Goal: Complete application form

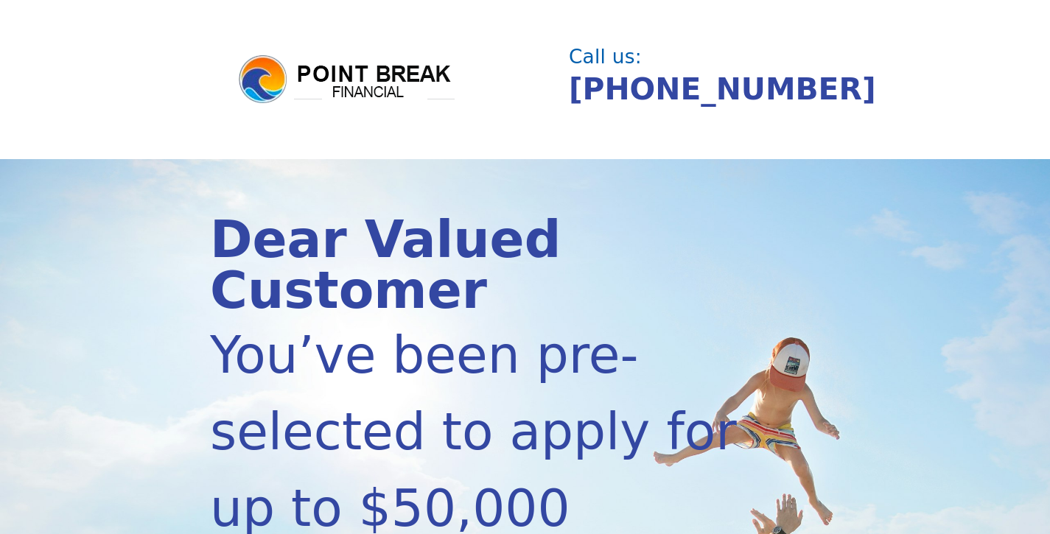
scroll to position [537, 0]
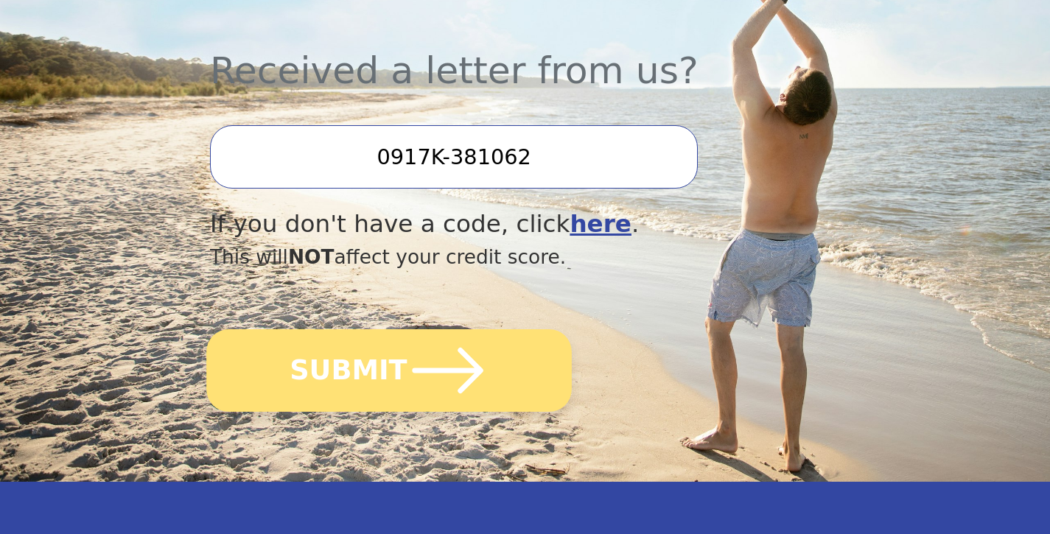
type input "0917K-381062"
click at [442, 381] on icon "submit" at bounding box center [447, 370] width 81 height 81
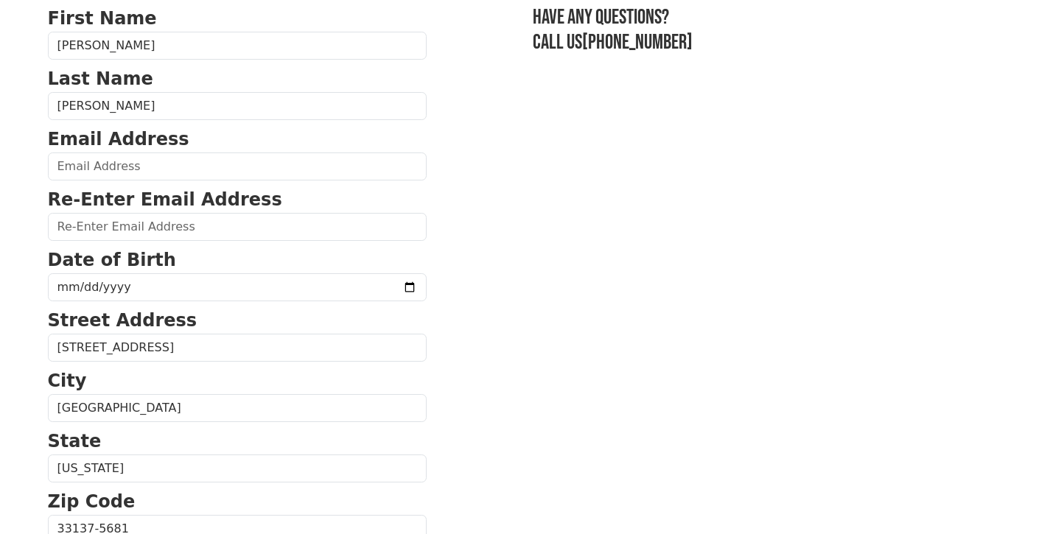
scroll to position [121, 0]
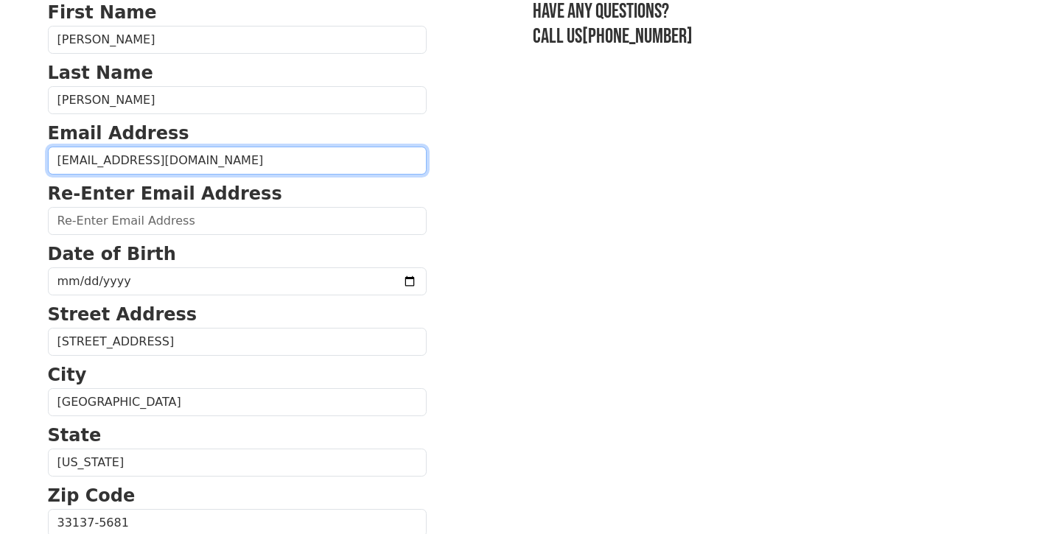
type input "[EMAIL_ADDRESS][DOMAIN_NAME]"
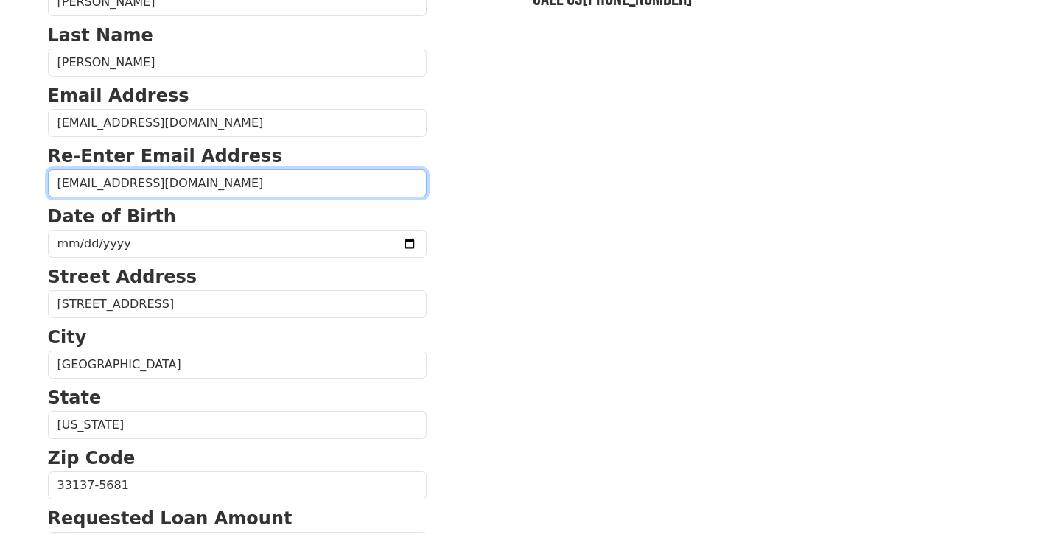
scroll to position [159, 0]
type input "[EMAIL_ADDRESS][DOMAIN_NAME]"
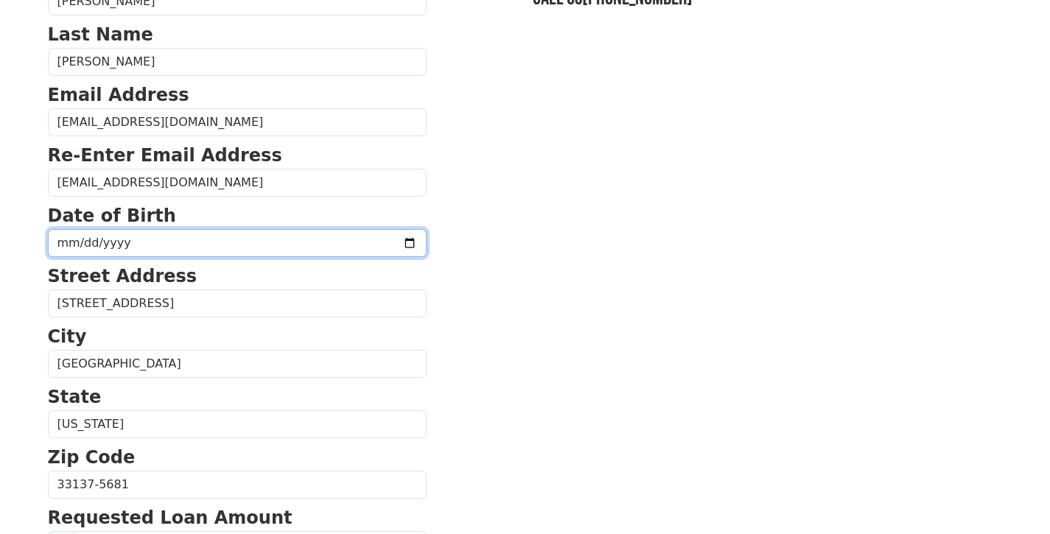
click at [87, 253] on input "date" at bounding box center [237, 243] width 379 height 28
click at [110, 245] on input "[DATE]" at bounding box center [237, 243] width 379 height 28
click at [86, 240] on input "[DATE]" at bounding box center [237, 243] width 379 height 28
click at [57, 240] on input "[DATE]" at bounding box center [237, 243] width 379 height 28
type input "[DATE]"
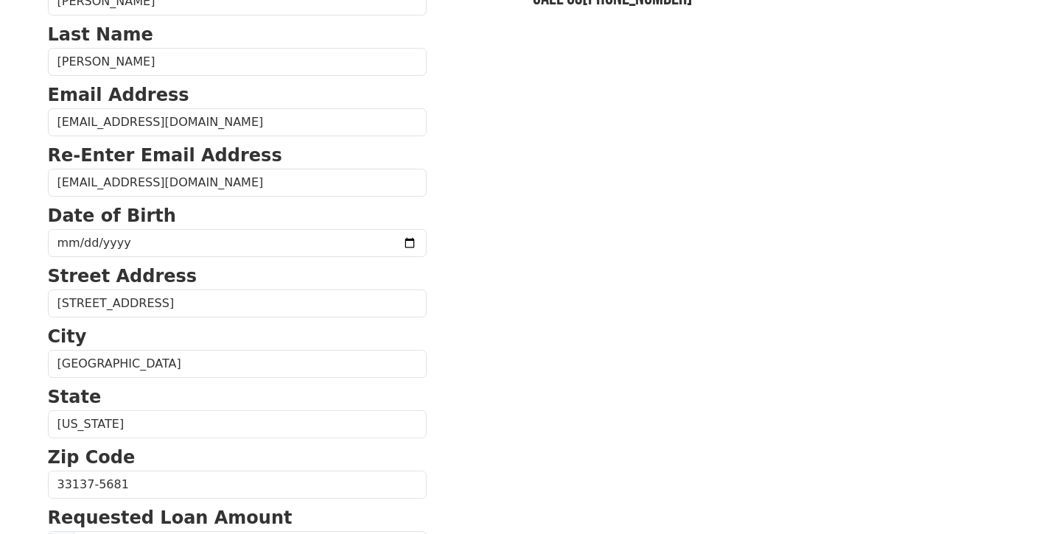
click at [211, 267] on p "Street Address" at bounding box center [237, 276] width 379 height 27
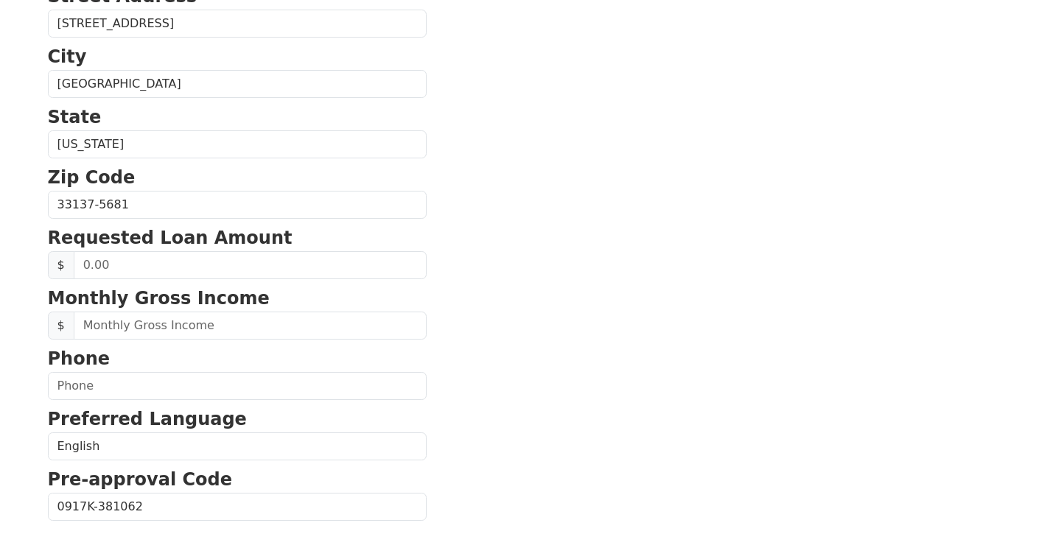
scroll to position [439, 0]
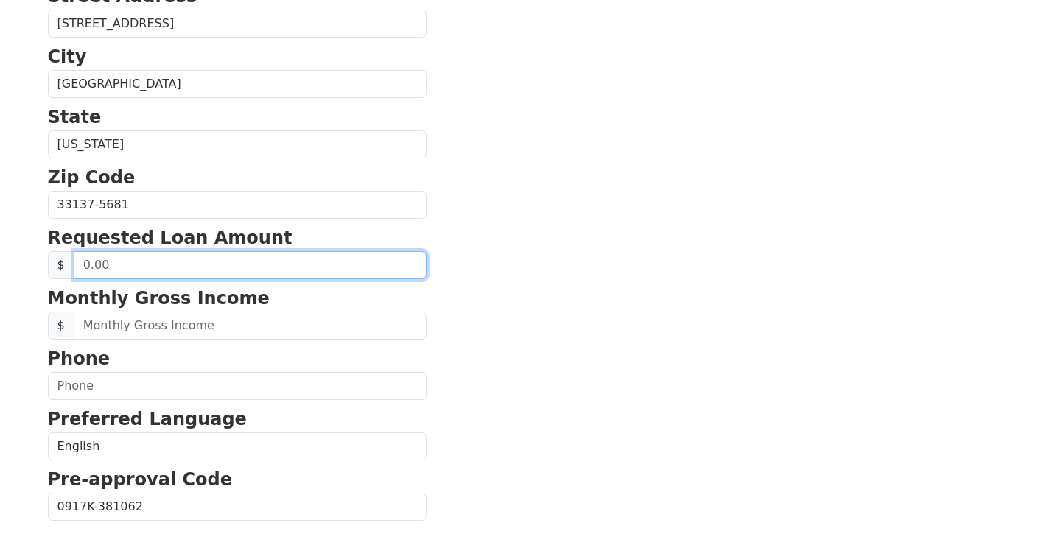
click at [211, 267] on input "text" at bounding box center [250, 265] width 353 height 28
type input "45,000.00"
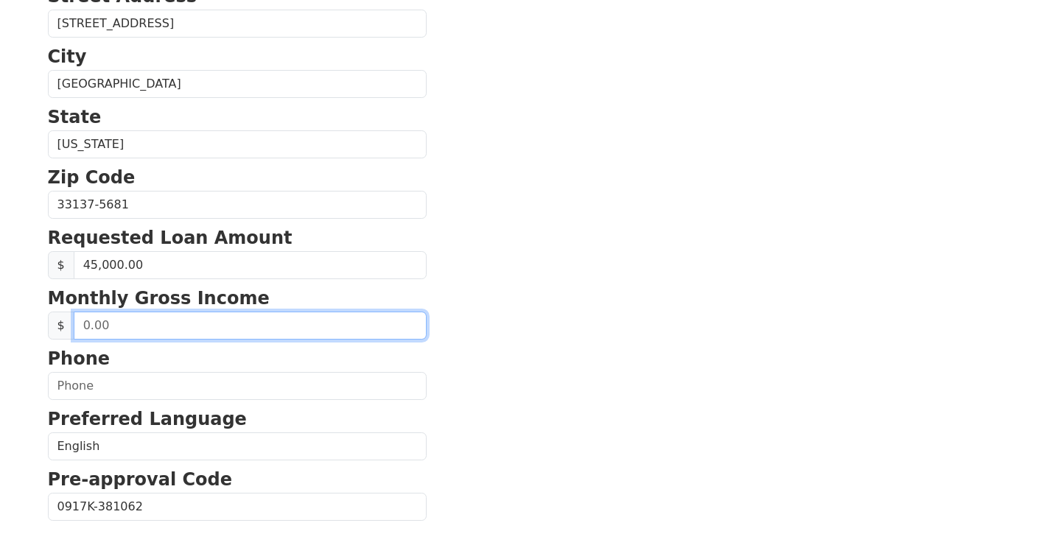
click at [178, 331] on input "text" at bounding box center [250, 326] width 353 height 28
type input "10,500.00"
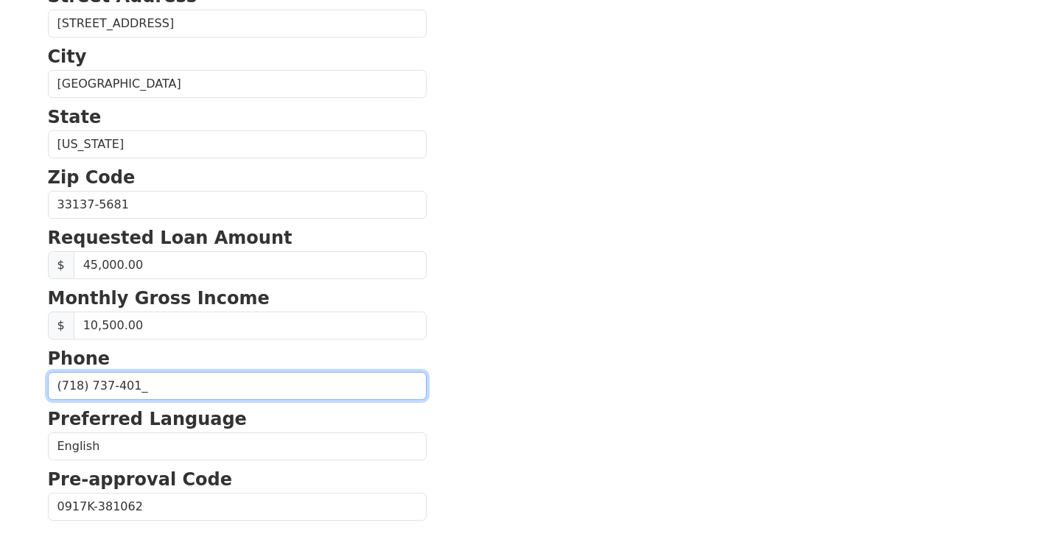
type input "[PHONE_NUMBER]"
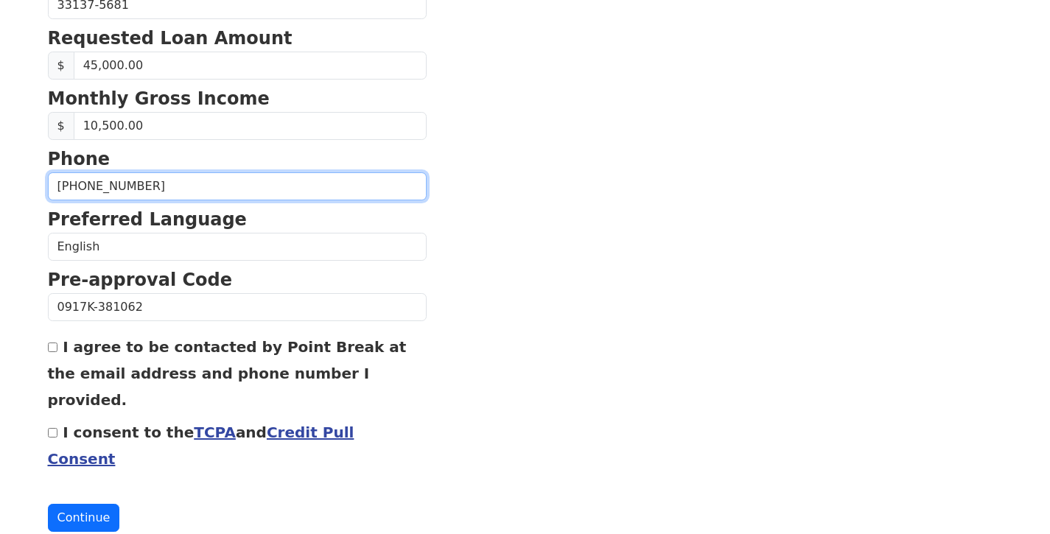
scroll to position [638, 0]
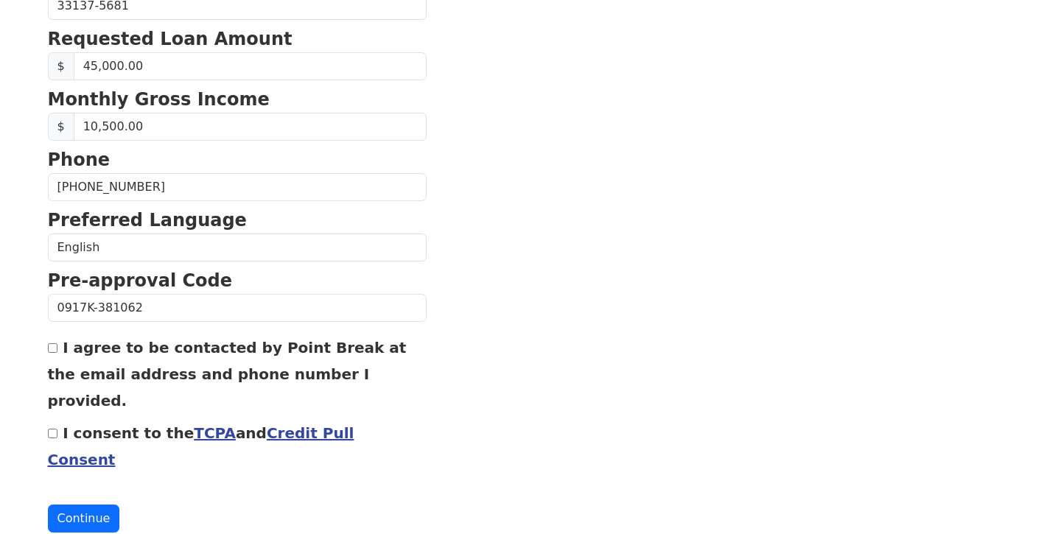
click at [55, 347] on input "I agree to be contacted by Point Break at the email address and phone number I …" at bounding box center [53, 348] width 10 height 10
checkbox input "true"
click at [50, 429] on input "I consent to the TCPA and Credit Pull Consent" at bounding box center [53, 434] width 10 height 10
checkbox input "true"
click at [92, 505] on button "Continue" at bounding box center [84, 519] width 72 height 28
